Goal: Transaction & Acquisition: Purchase product/service

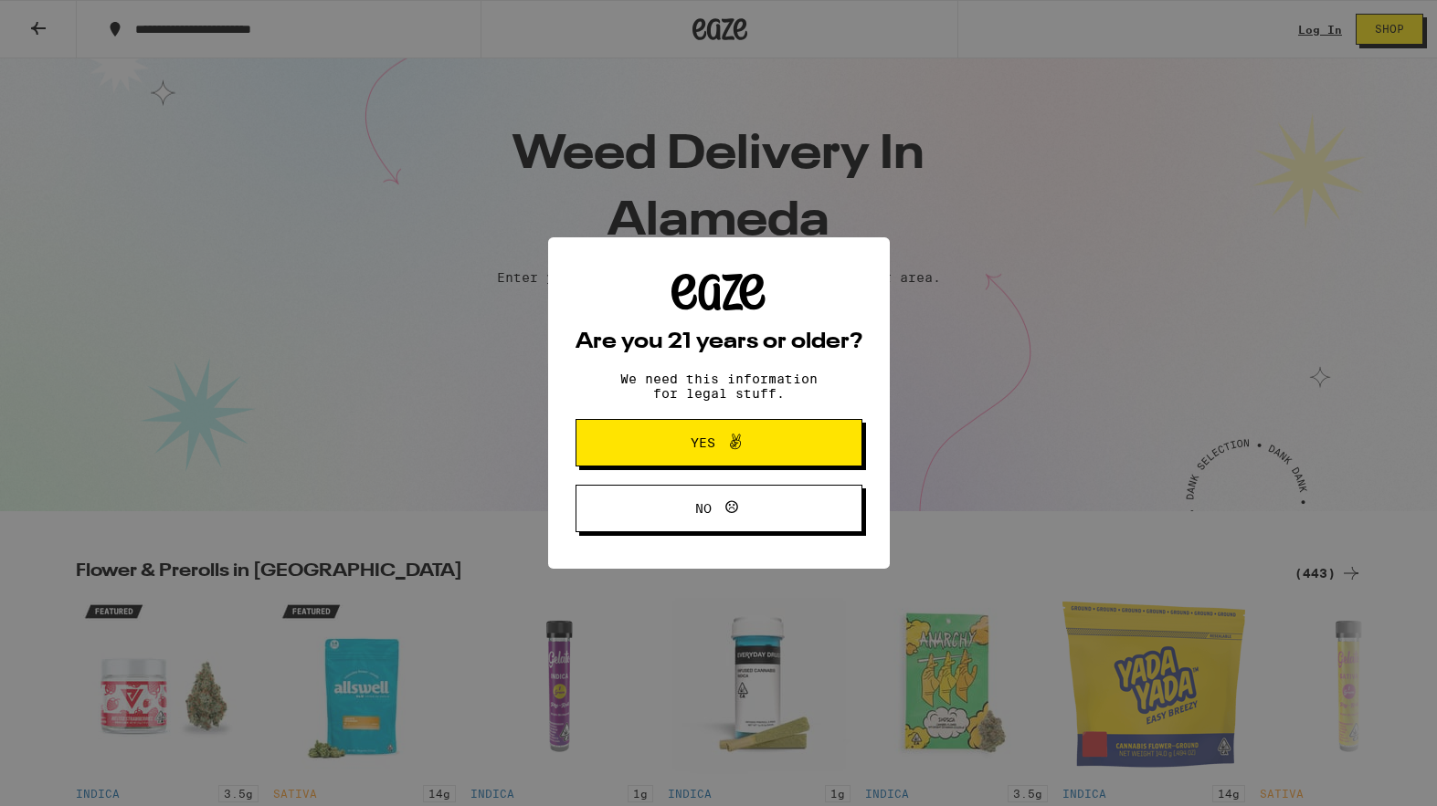
click at [719, 447] on span at bounding box center [730, 443] width 31 height 24
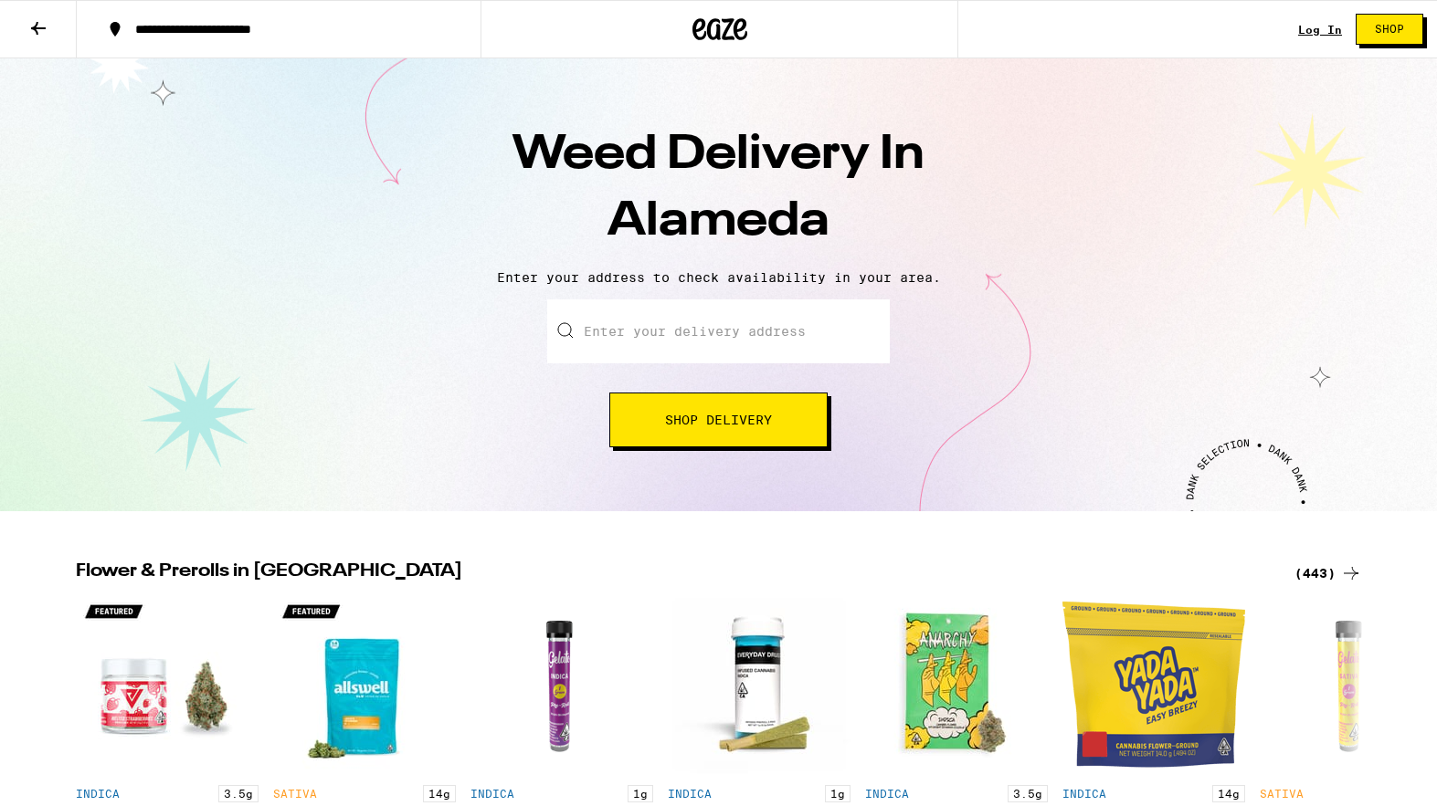
click at [708, 332] on input "Enter your delivery address" at bounding box center [718, 332] width 342 height 64
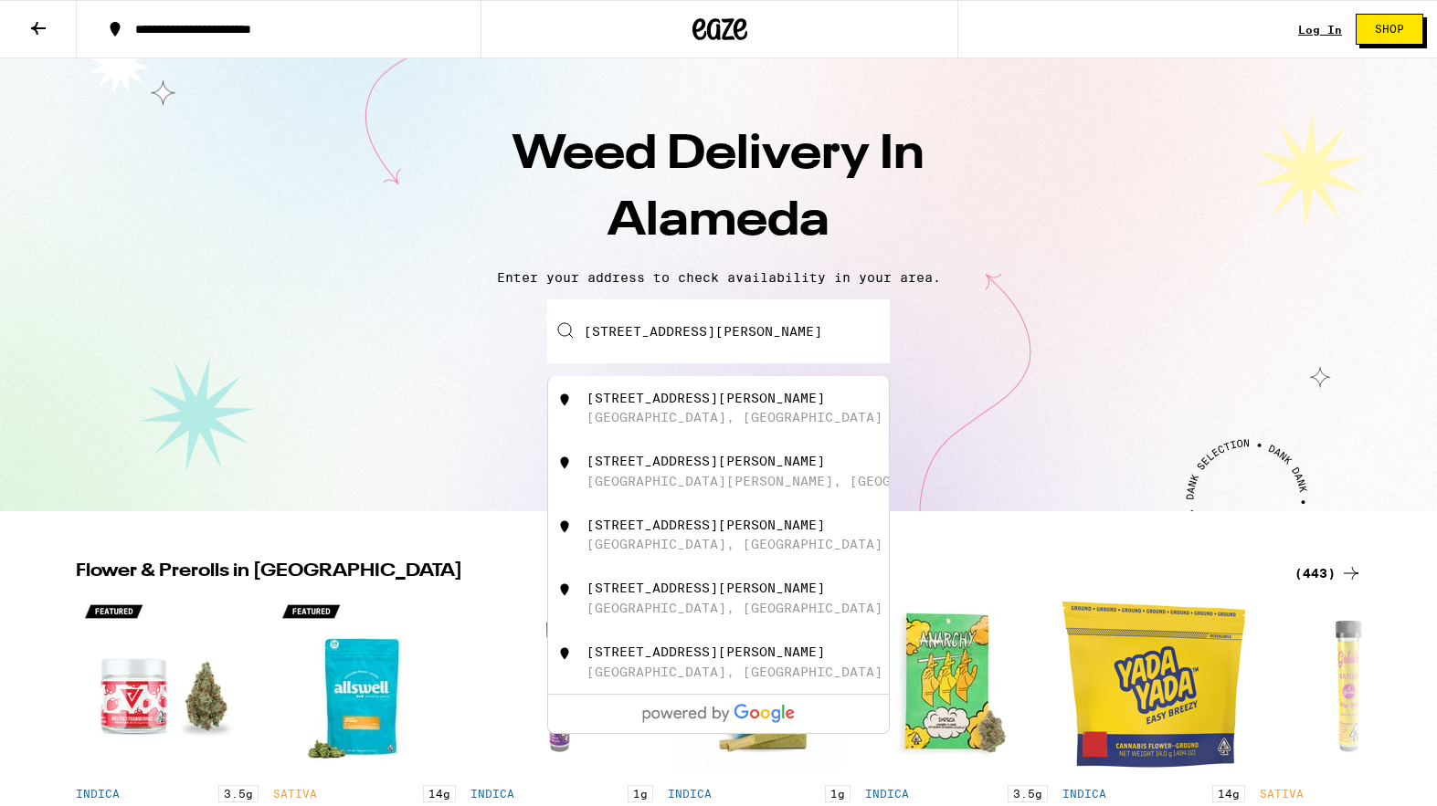
click at [648, 401] on div "[STREET_ADDRESS][PERSON_NAME]" at bounding box center [705, 398] width 238 height 15
type input "[STREET_ADDRESS][PERSON_NAME]"
